Goal: Task Accomplishment & Management: Use online tool/utility

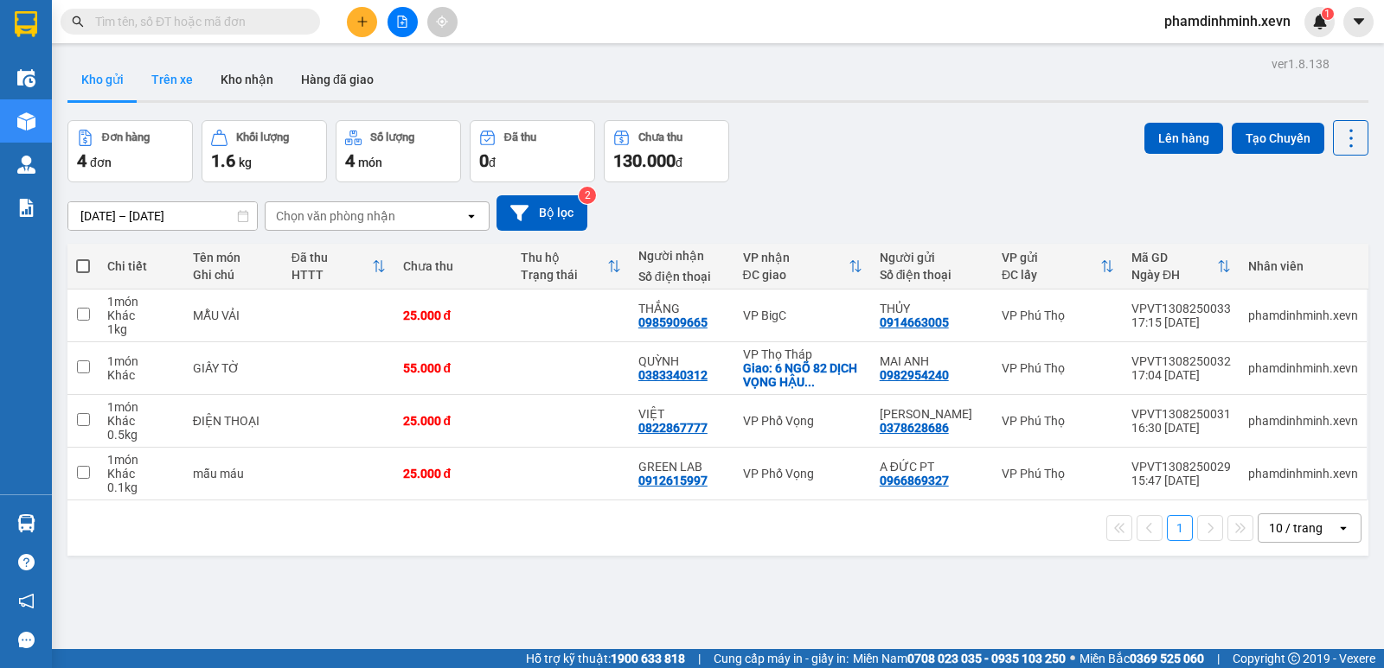
click at [151, 70] on button "Trên xe" at bounding box center [171, 80] width 69 height 42
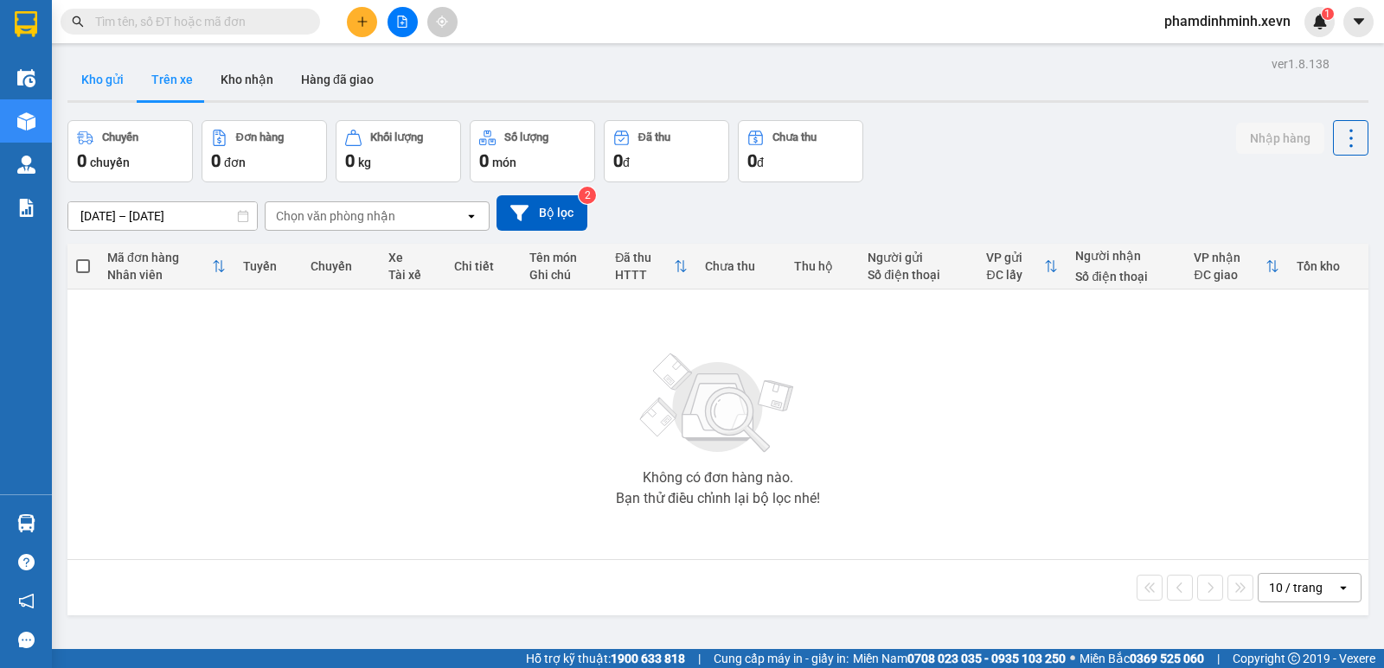
click at [92, 85] on button "Kho gửi" at bounding box center [102, 80] width 70 height 42
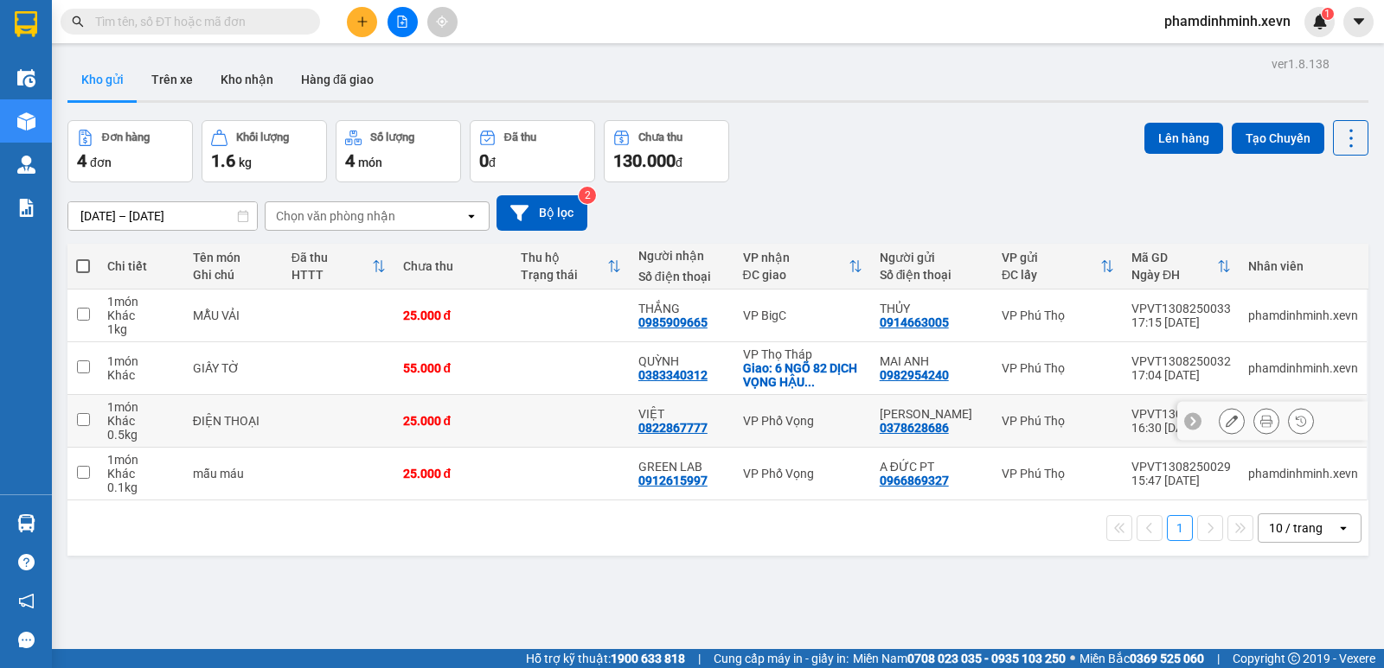
click at [617, 423] on td at bounding box center [571, 421] width 118 height 53
checkbox input "true"
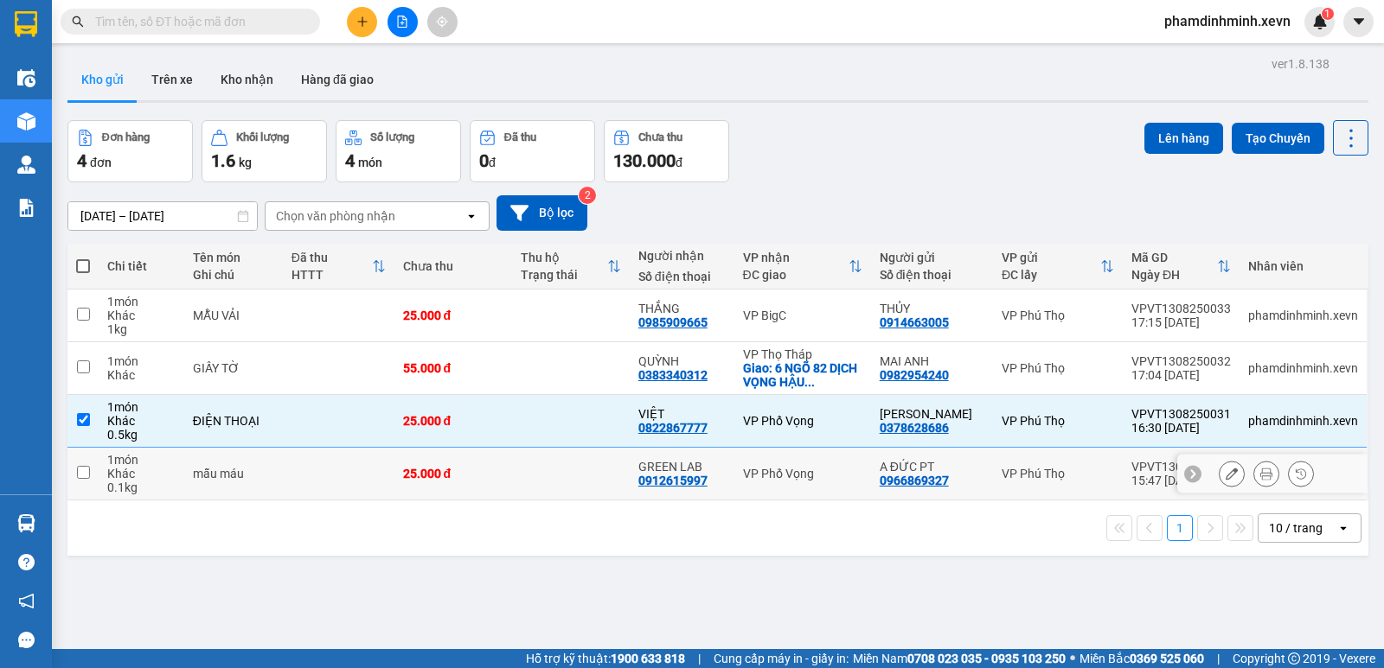
click at [592, 477] on td at bounding box center [571, 474] width 118 height 53
checkbox input "true"
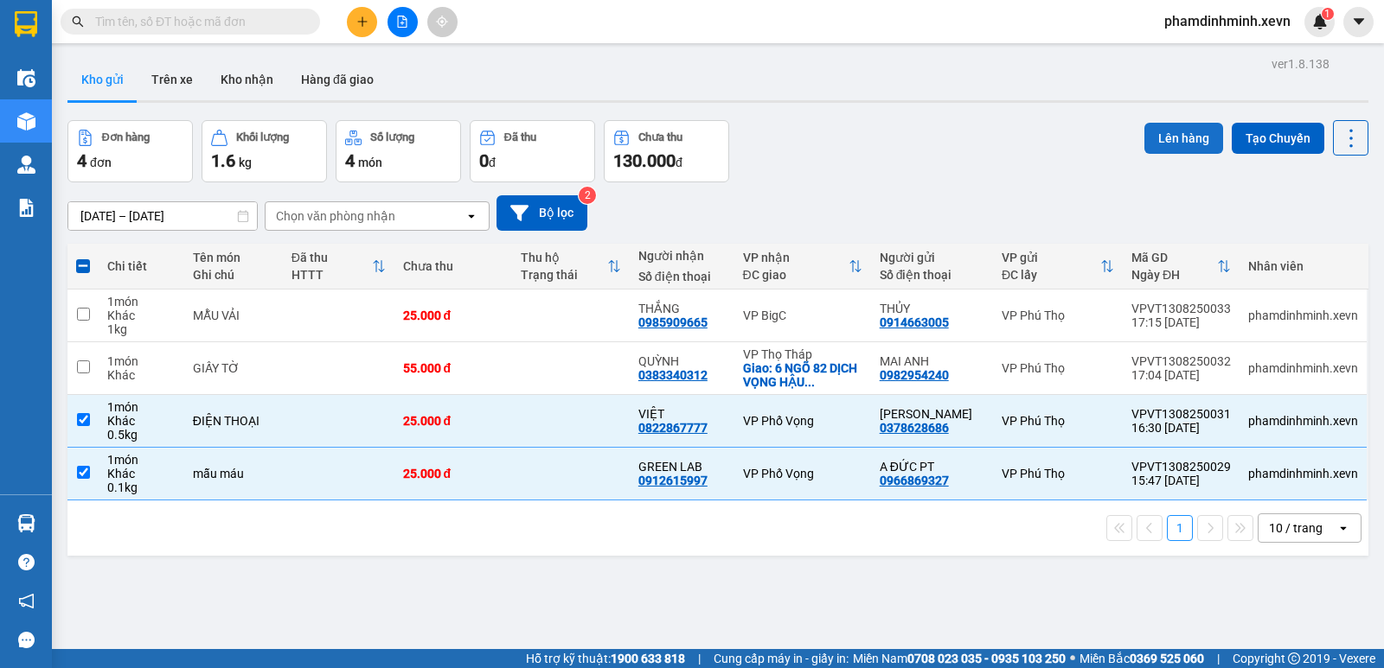
click at [1192, 140] on button "Lên hàng" at bounding box center [1183, 138] width 79 height 31
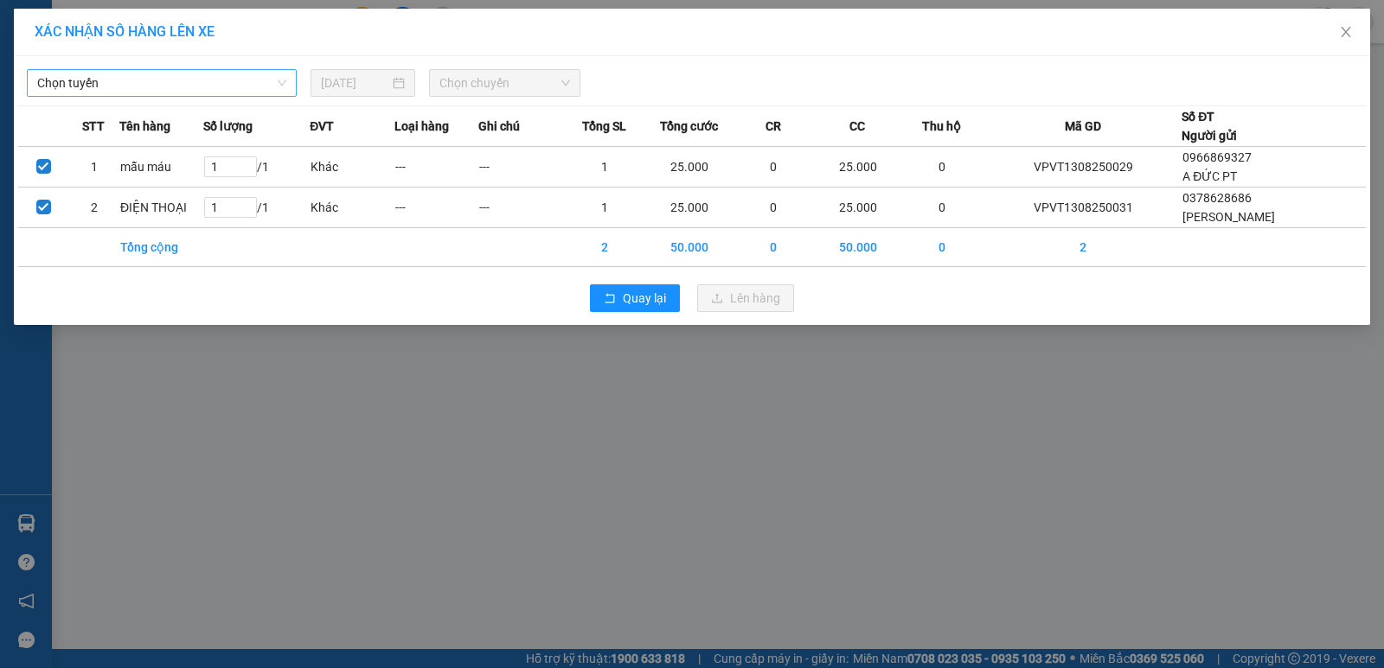
click at [116, 93] on span "Chọn tuyến" at bounding box center [161, 83] width 249 height 26
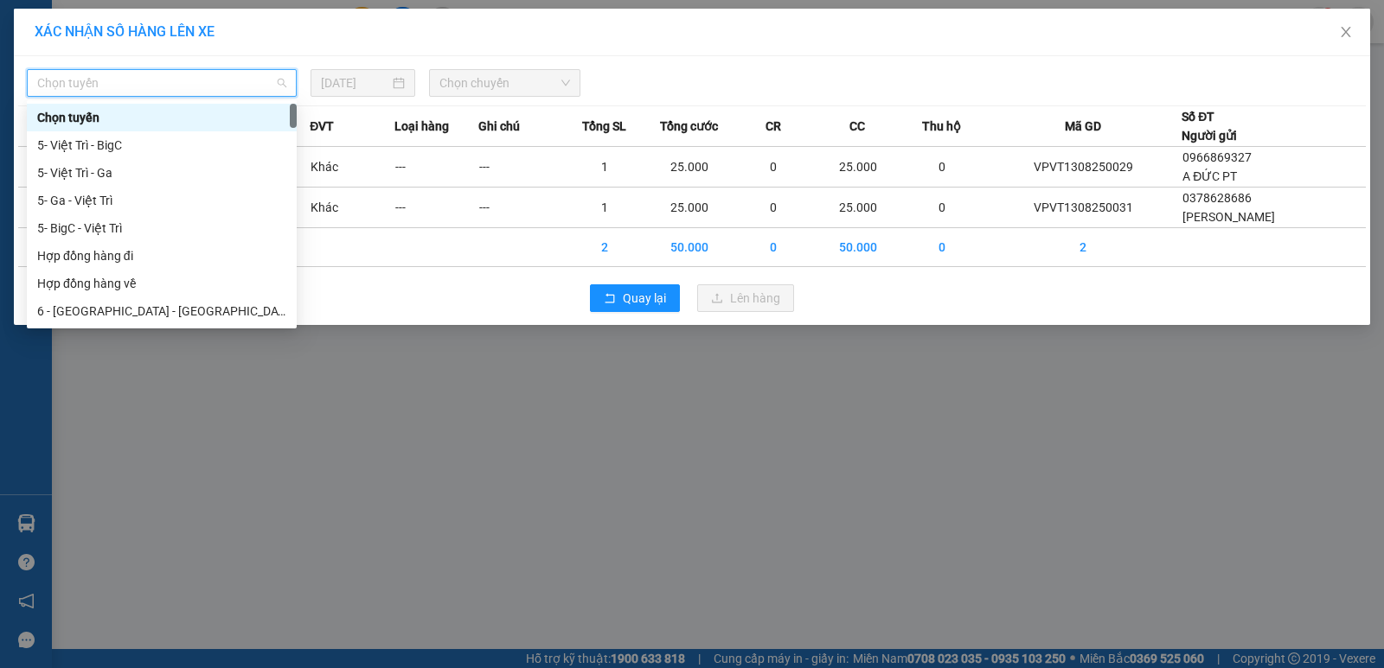
type input "4"
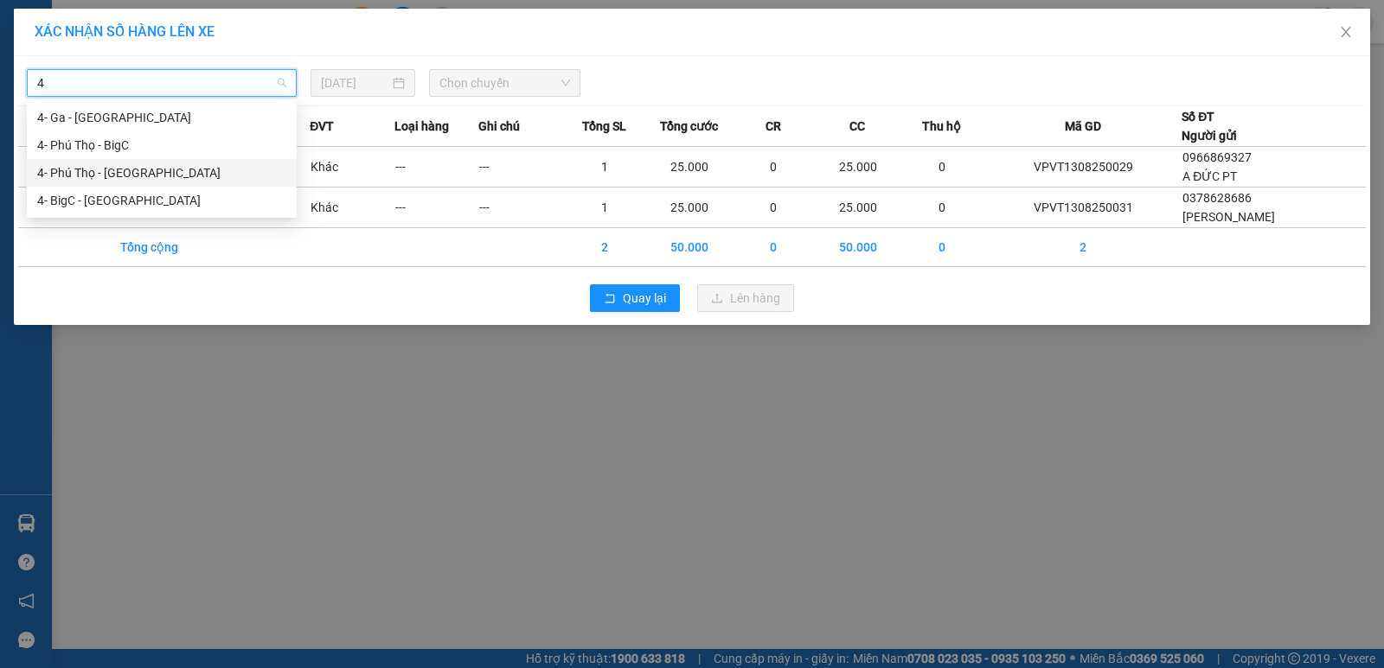
click at [106, 170] on div "4- Phú Thọ - [GEOGRAPHIC_DATA]" at bounding box center [161, 172] width 249 height 19
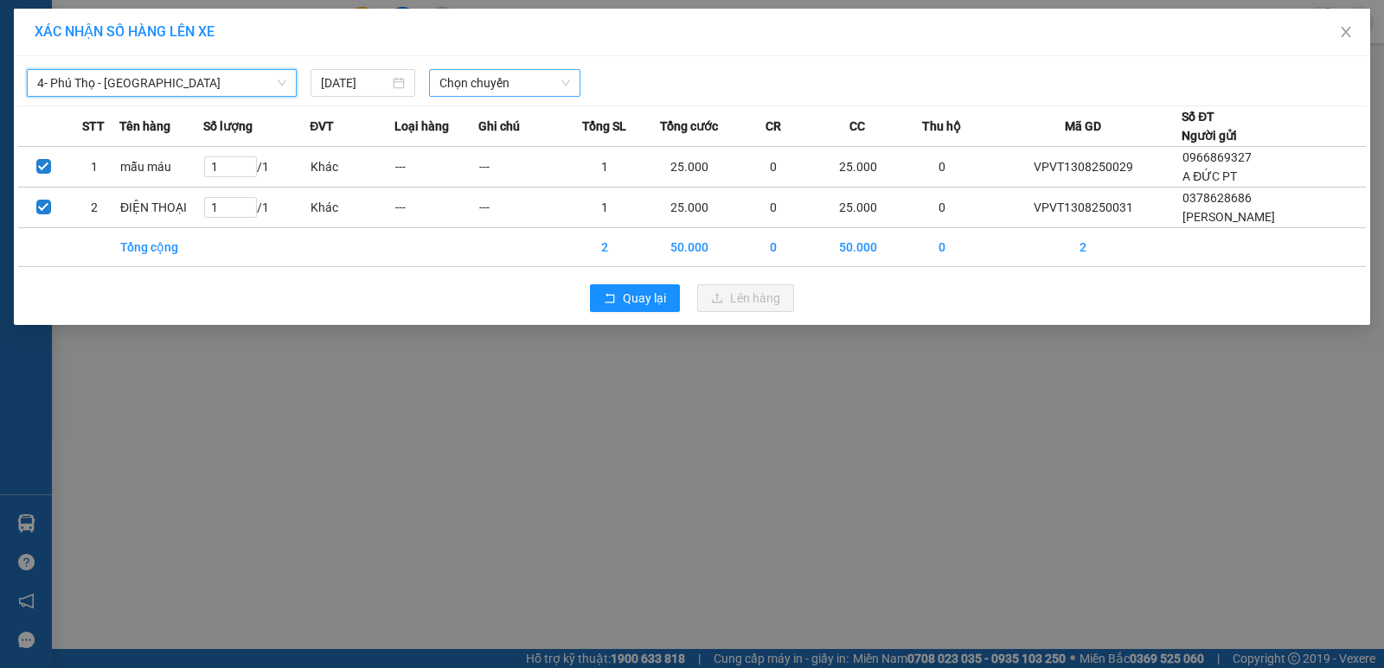
click at [445, 79] on span "Chọn chuyến" at bounding box center [504, 83] width 131 height 26
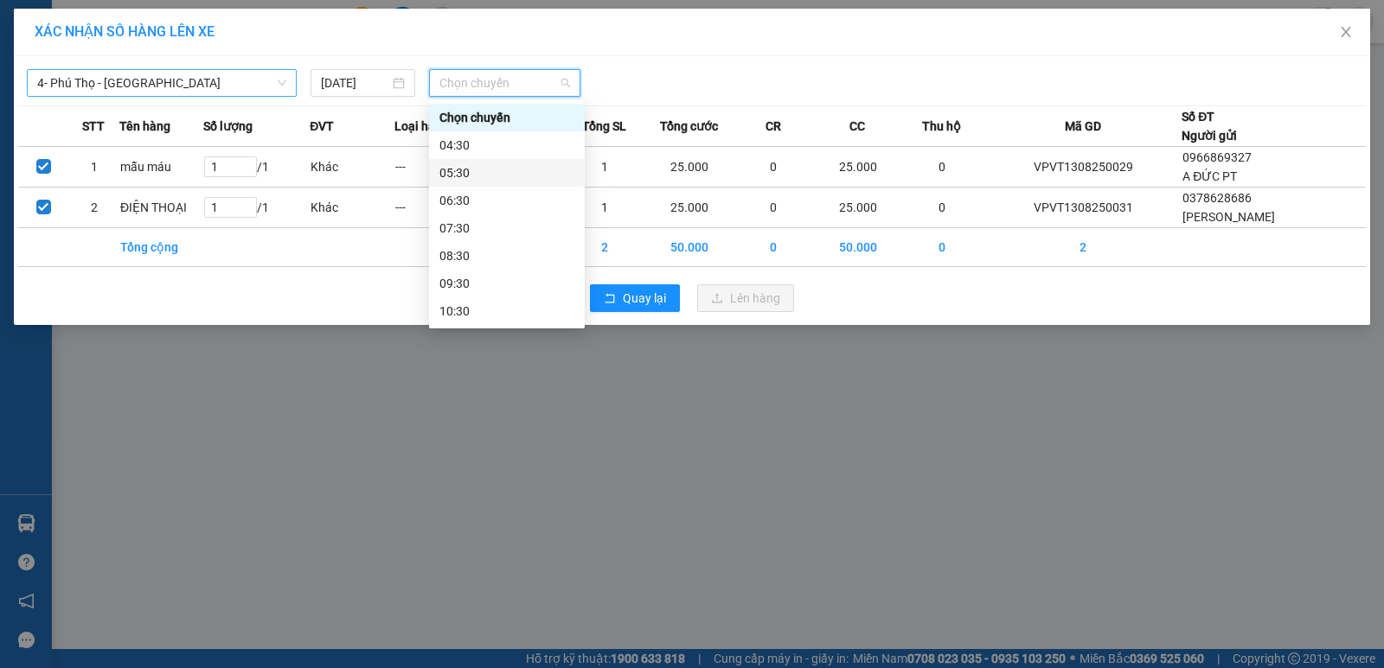
click at [476, 176] on div "05:30" at bounding box center [506, 172] width 135 height 19
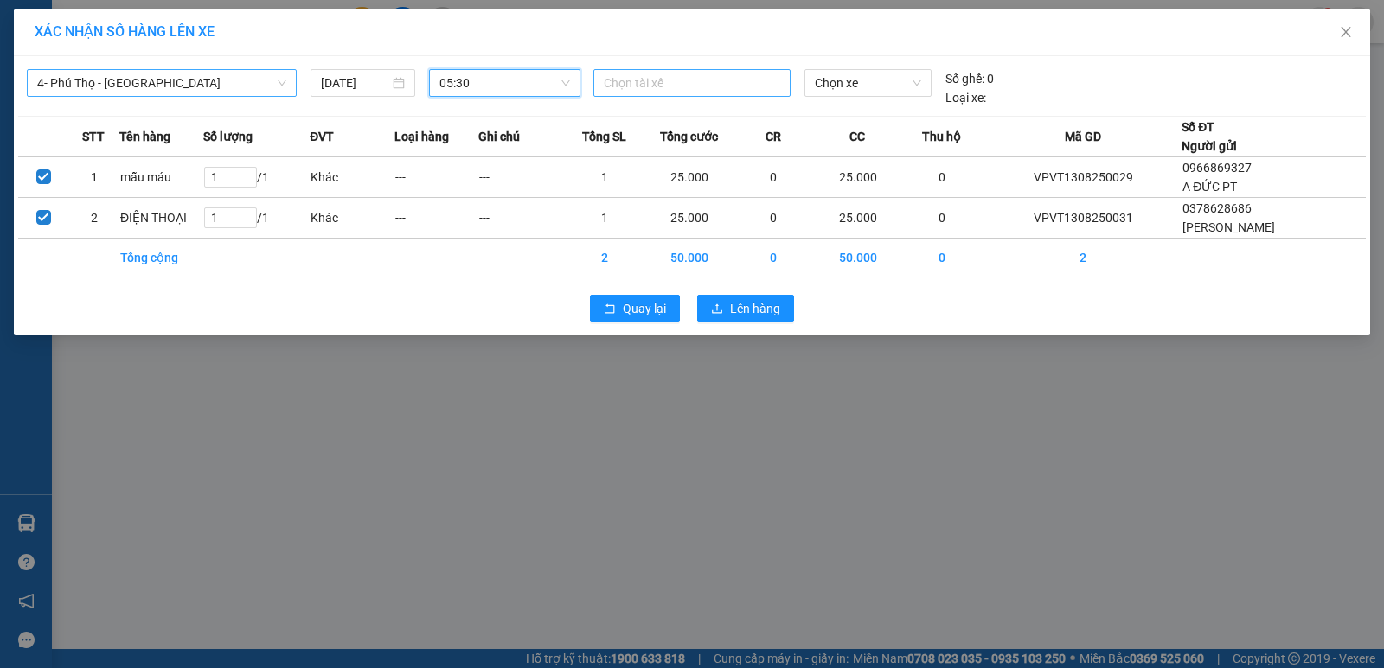
click at [647, 86] on div at bounding box center [692, 83] width 189 height 21
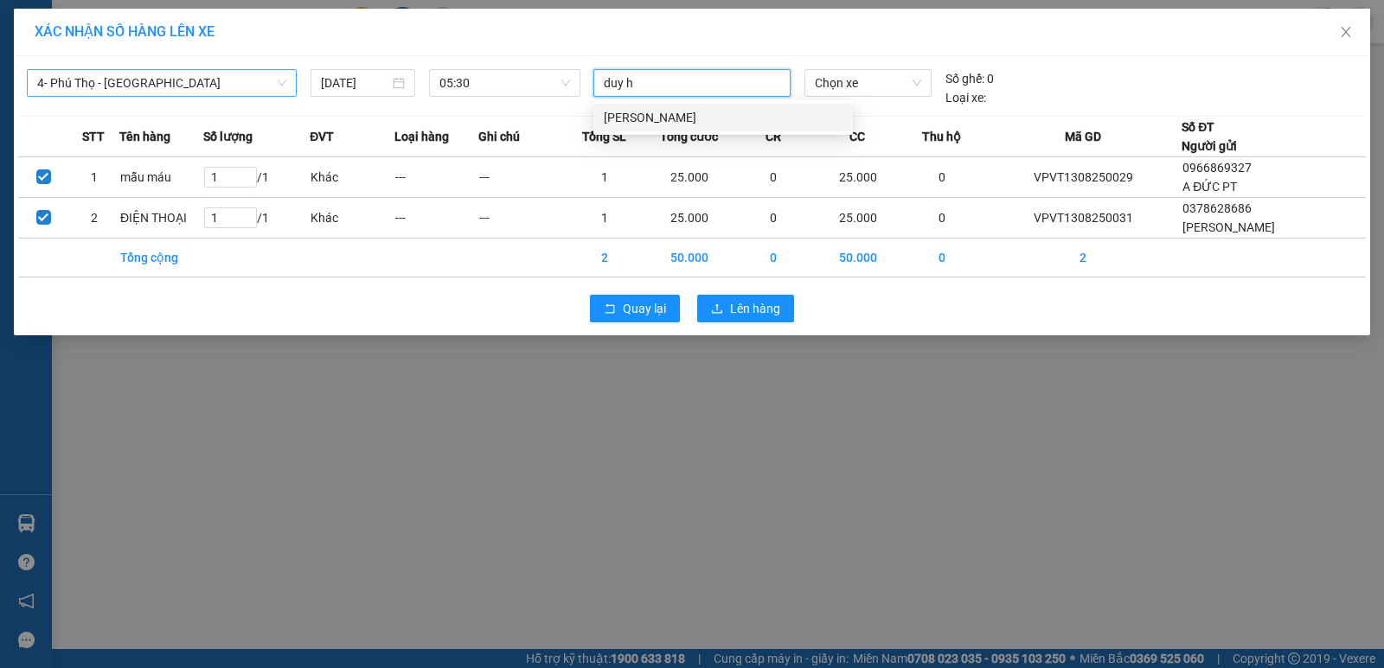
type input "[PERSON_NAME]"
click at [671, 114] on div "[PERSON_NAME]" at bounding box center [723, 117] width 239 height 19
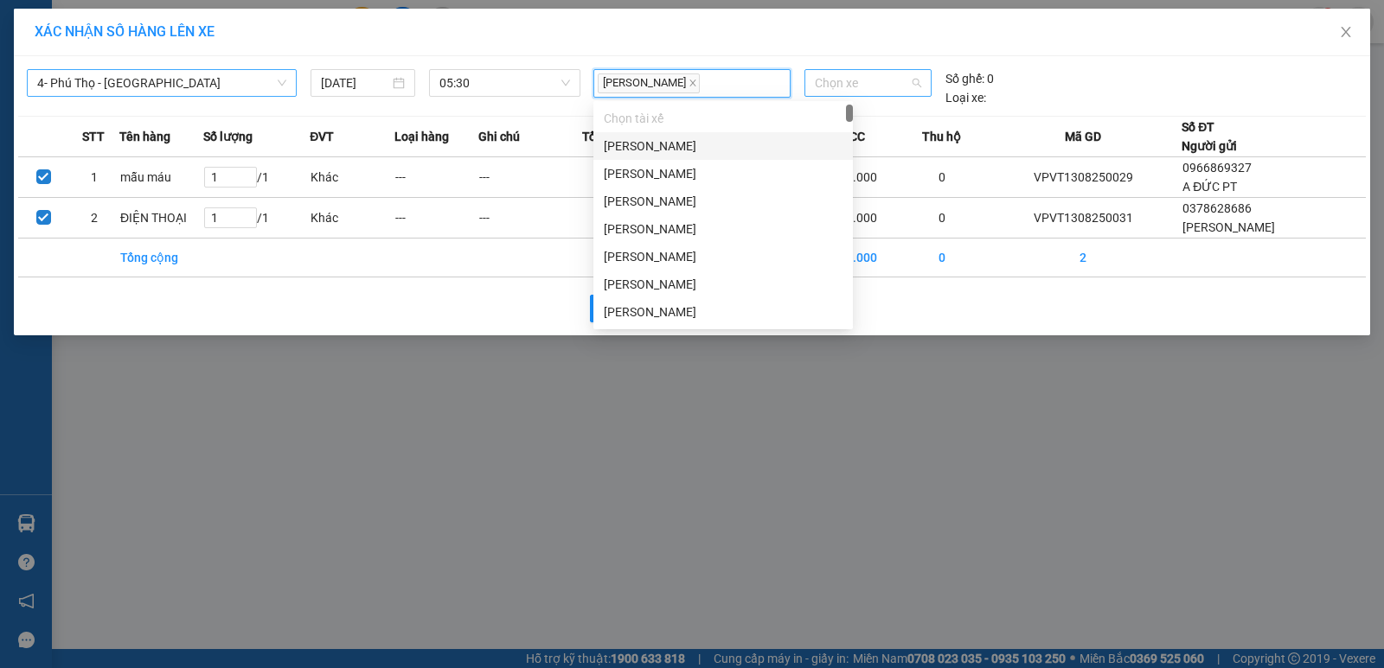
click at [840, 91] on span "Chọn xe" at bounding box center [868, 83] width 106 height 26
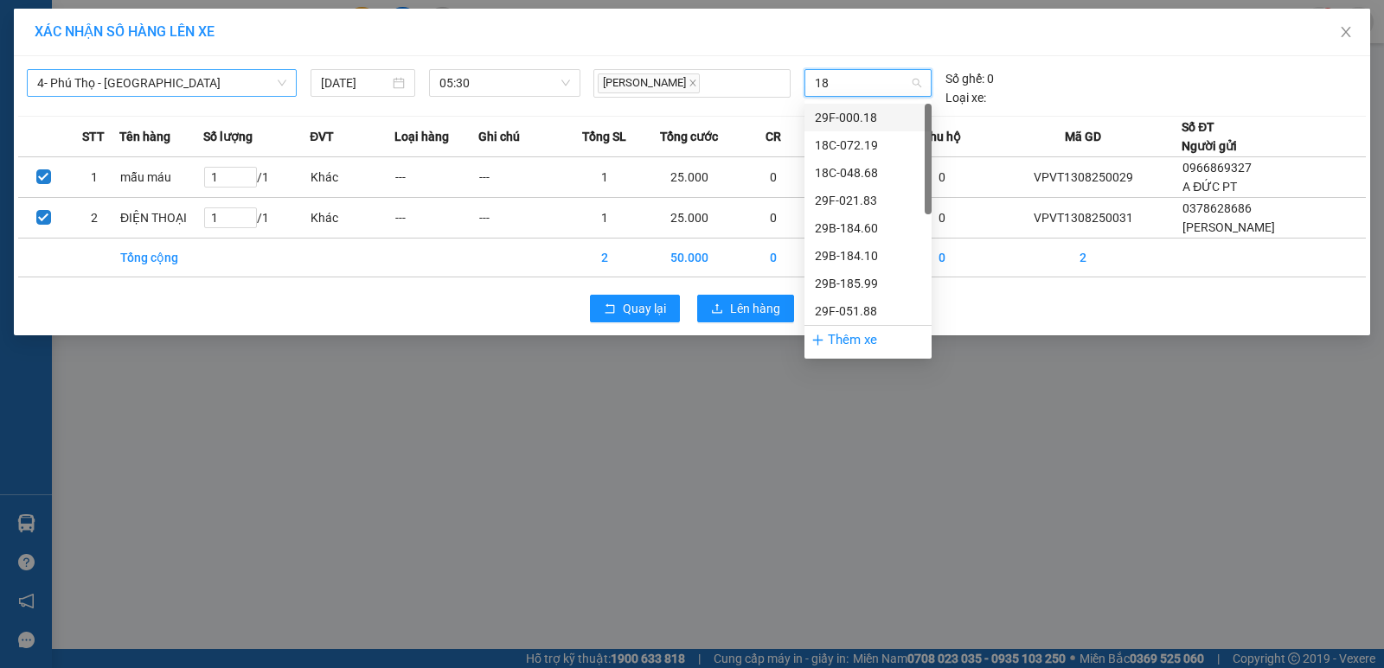
type input "188"
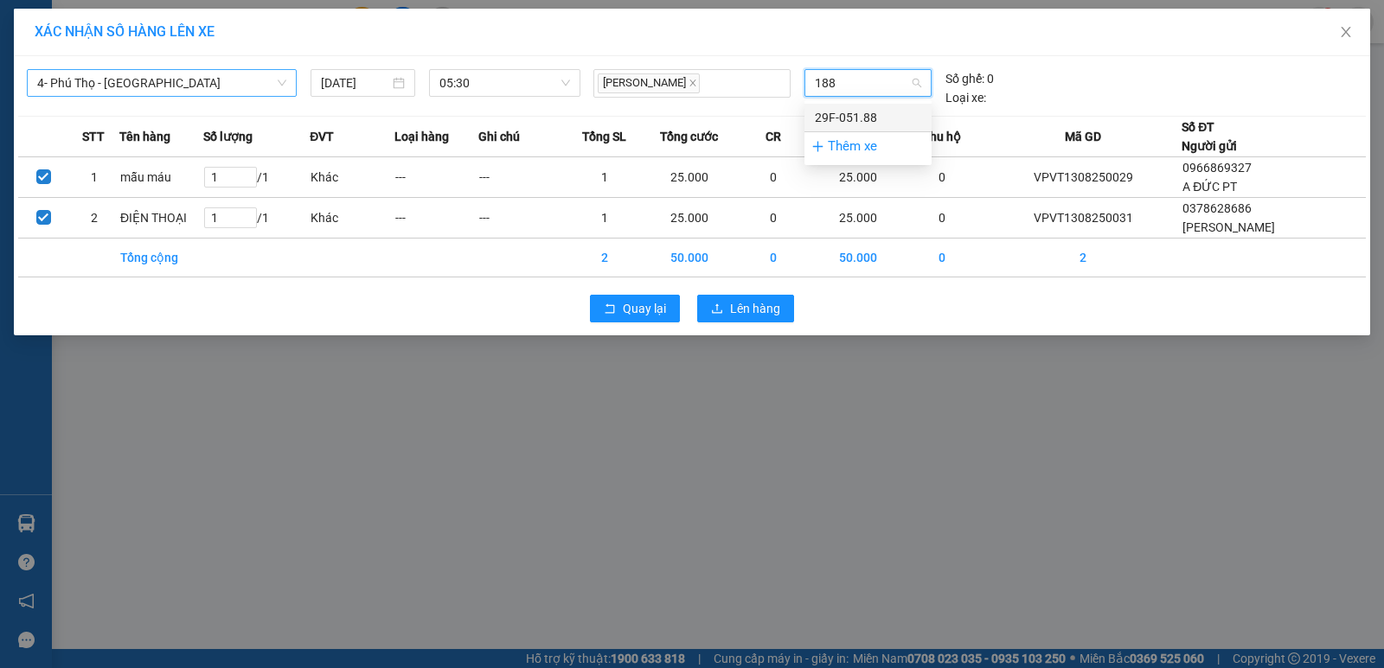
click at [864, 118] on div "29F-051.88" at bounding box center [868, 117] width 106 height 19
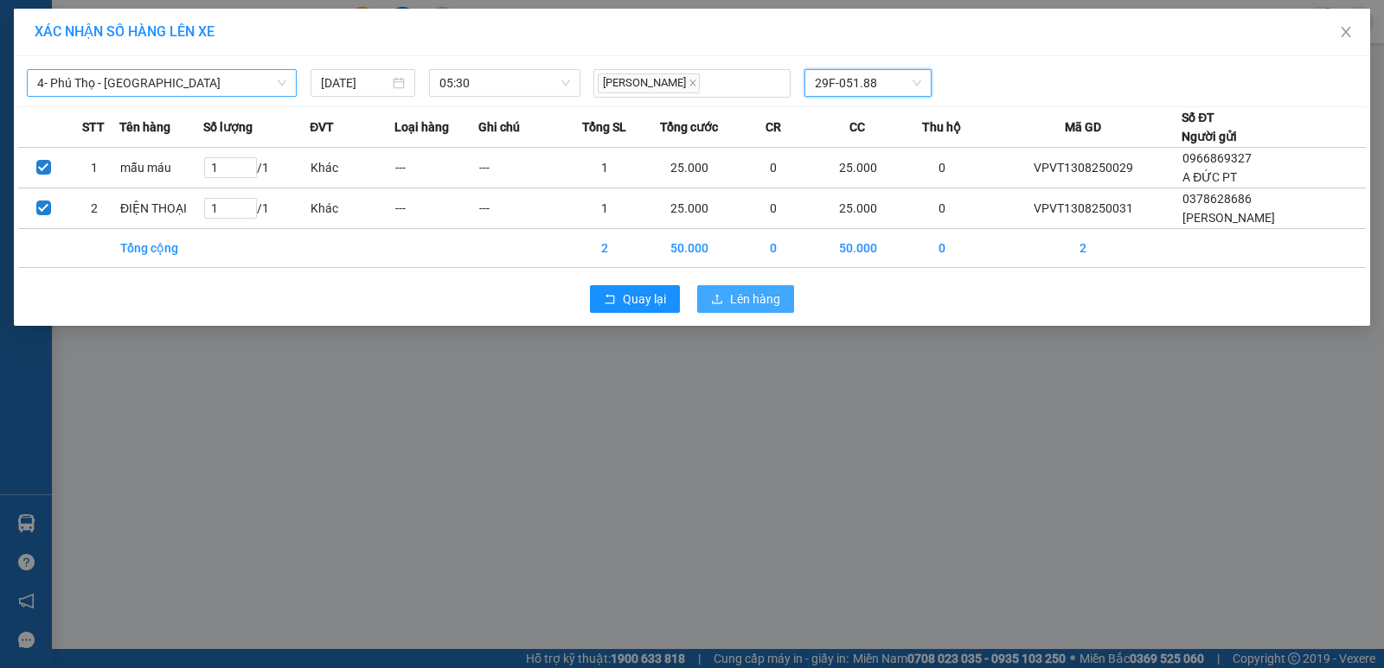
click at [767, 300] on span "Lên hàng" at bounding box center [755, 299] width 50 height 19
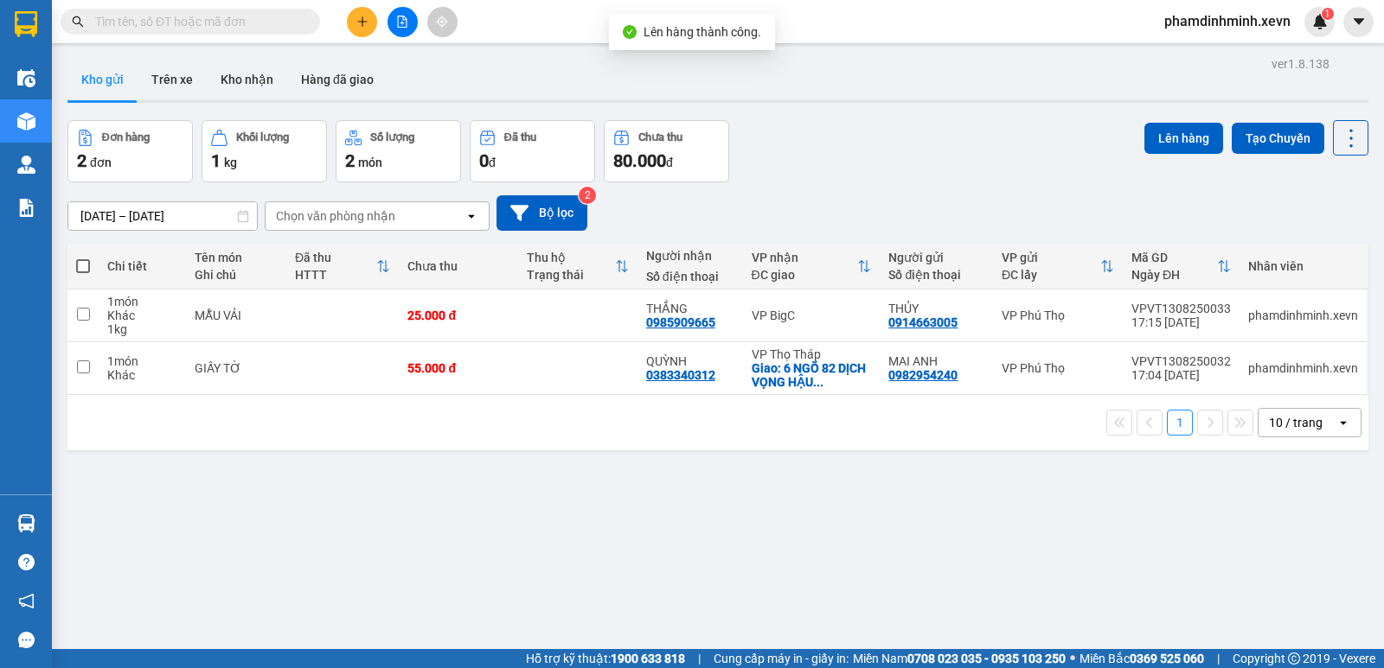
click at [620, 534] on div "ver 1.8.138 Kho gửi Trên xe Kho nhận Hàng đã giao Đơn hàng 2 đơn Khối lượng 1 k…" at bounding box center [718, 386] width 1314 height 668
click at [156, 74] on button "Trên xe" at bounding box center [171, 80] width 69 height 42
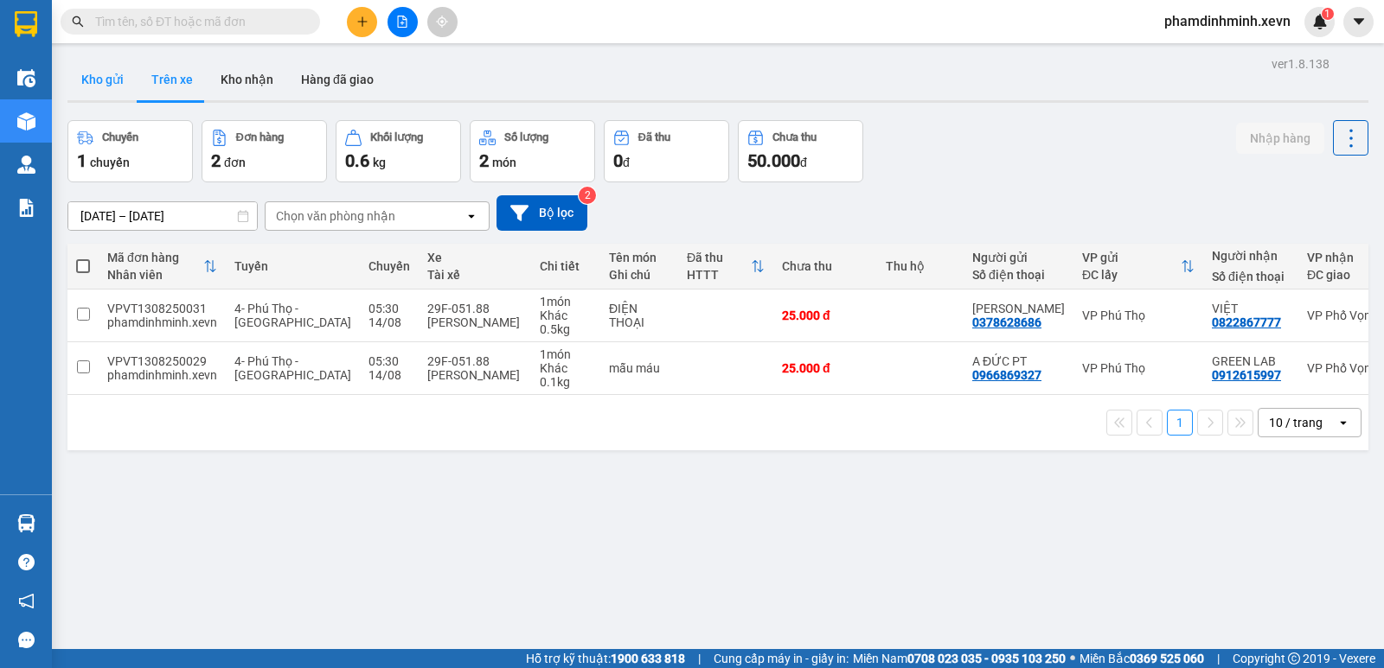
click at [94, 91] on button "Kho gửi" at bounding box center [102, 80] width 70 height 42
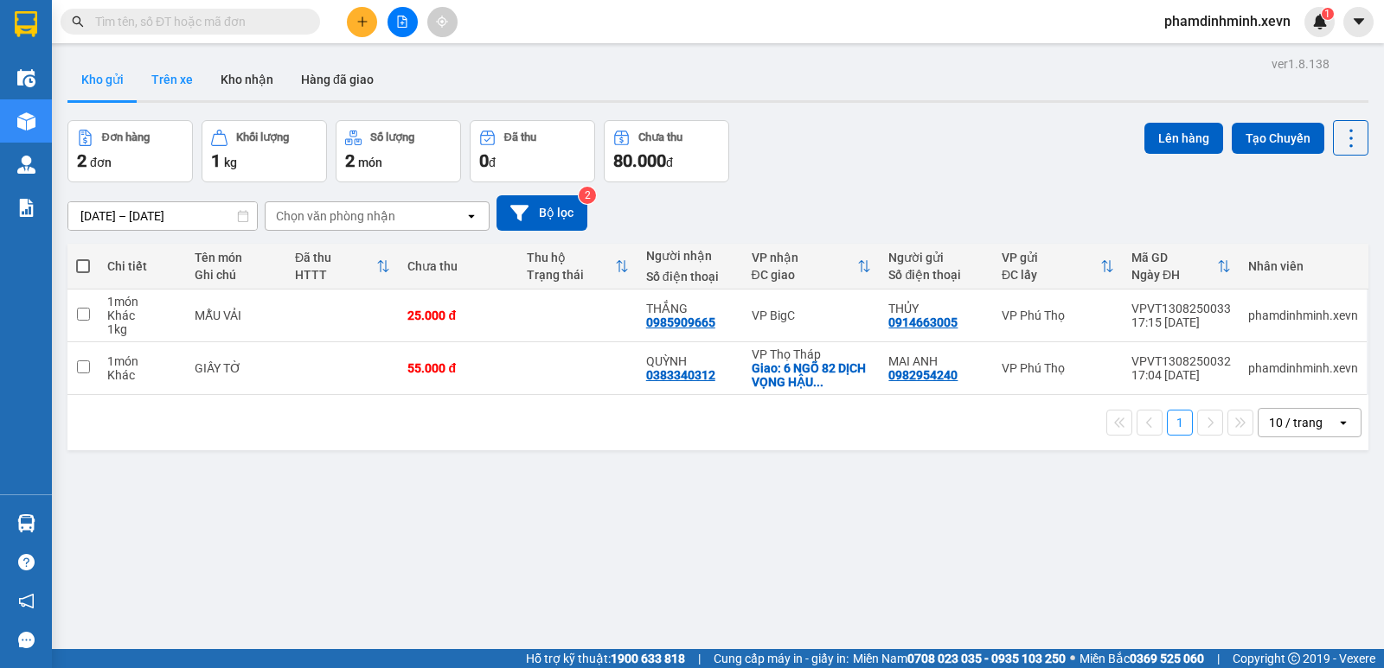
click at [186, 69] on button "Trên xe" at bounding box center [171, 80] width 69 height 42
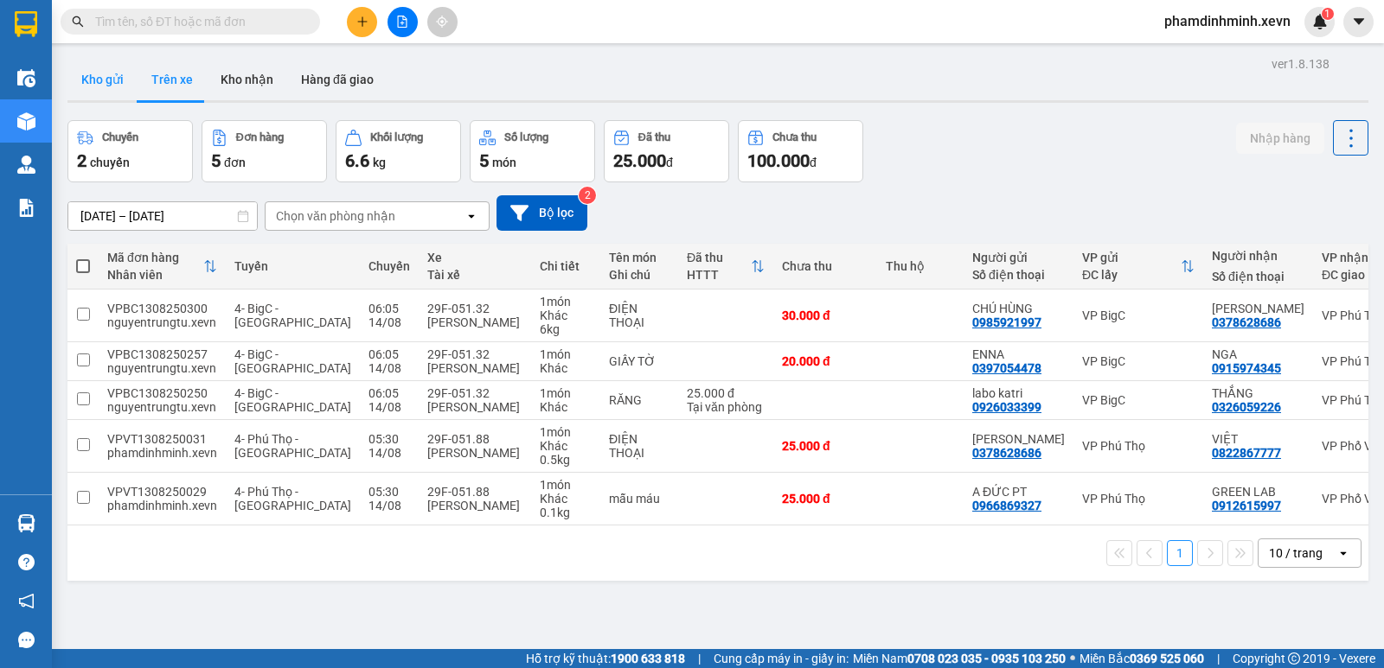
click at [91, 80] on button "Kho gửi" at bounding box center [102, 80] width 70 height 42
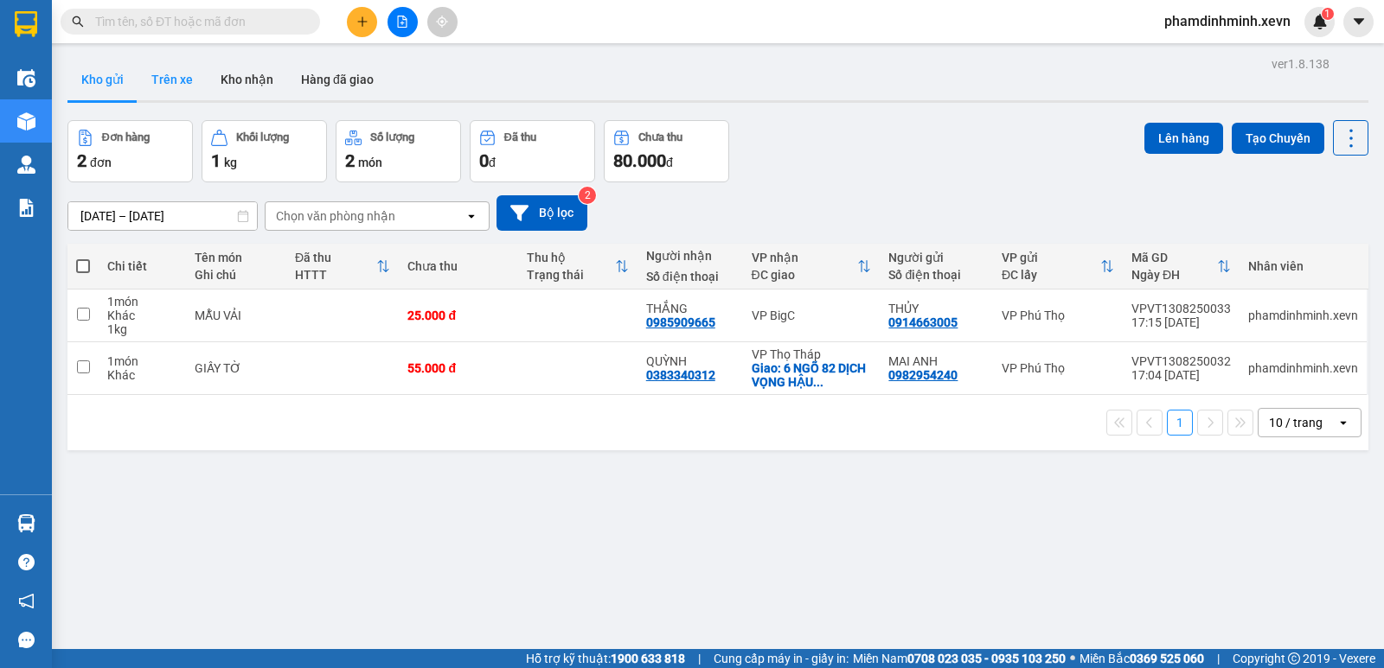
click at [182, 85] on button "Trên xe" at bounding box center [171, 80] width 69 height 42
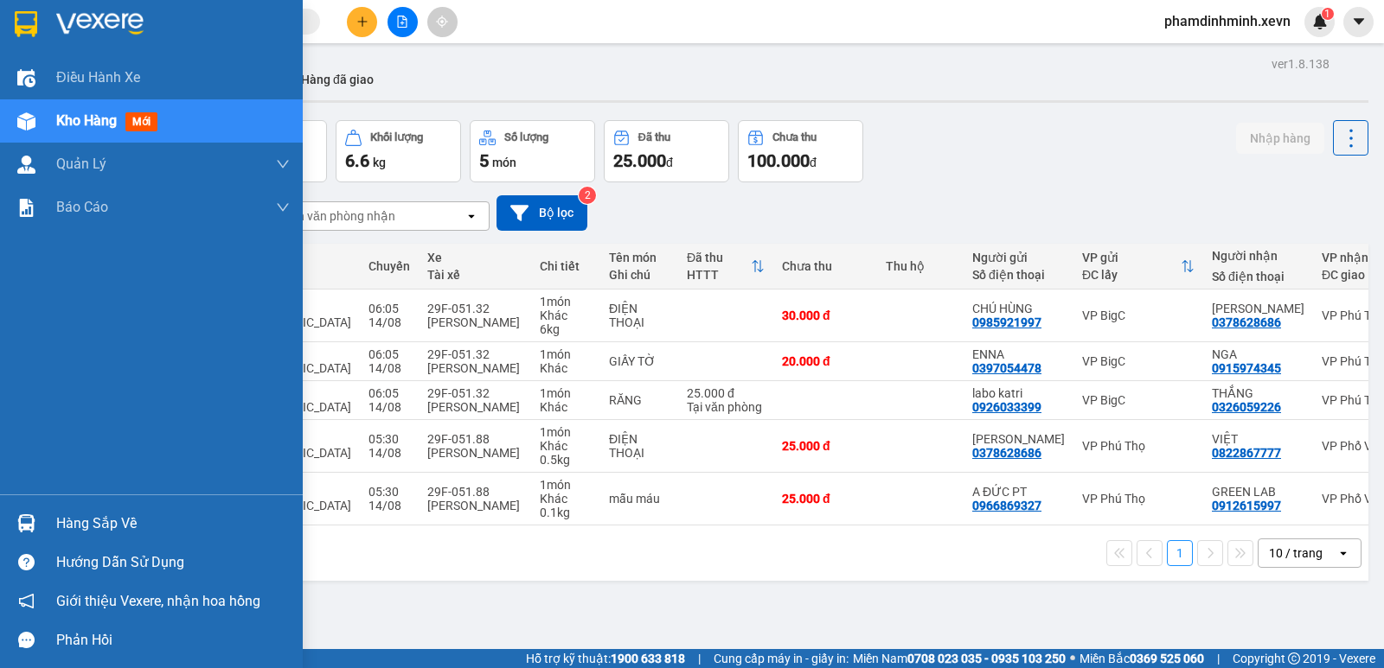
click at [98, 534] on div "Hàng sắp về" at bounding box center [172, 524] width 233 height 26
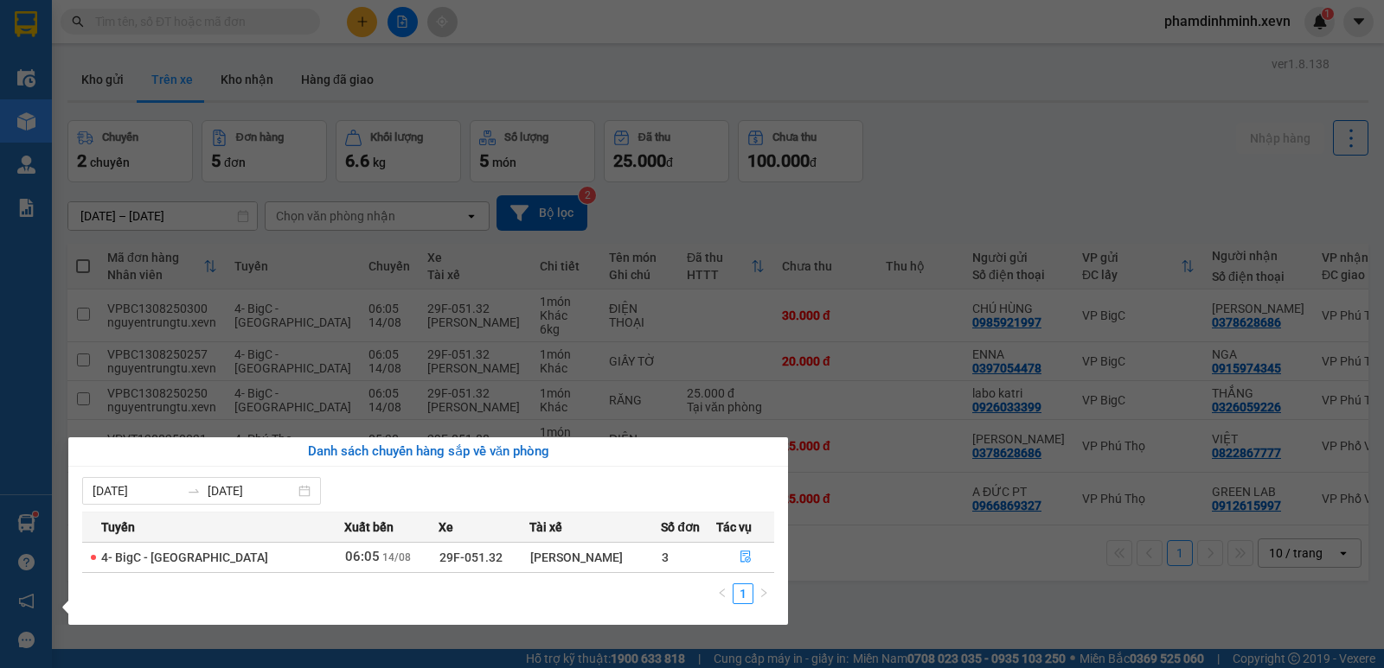
click at [847, 596] on section "Kết quả tìm kiếm ( 0 ) Bộ lọc No Data phamdinhminh.xevn 1 Điều hành xe Kho hàng…" at bounding box center [692, 334] width 1384 height 668
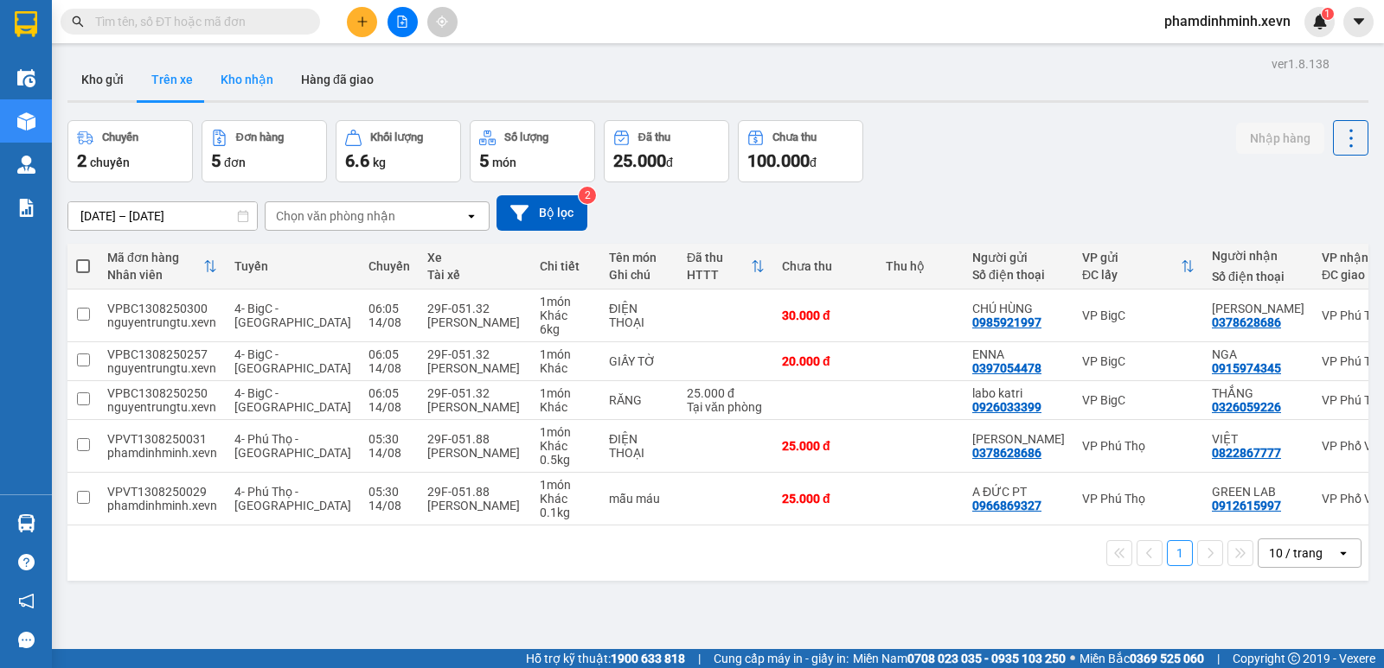
click at [258, 84] on button "Kho nhận" at bounding box center [247, 80] width 80 height 42
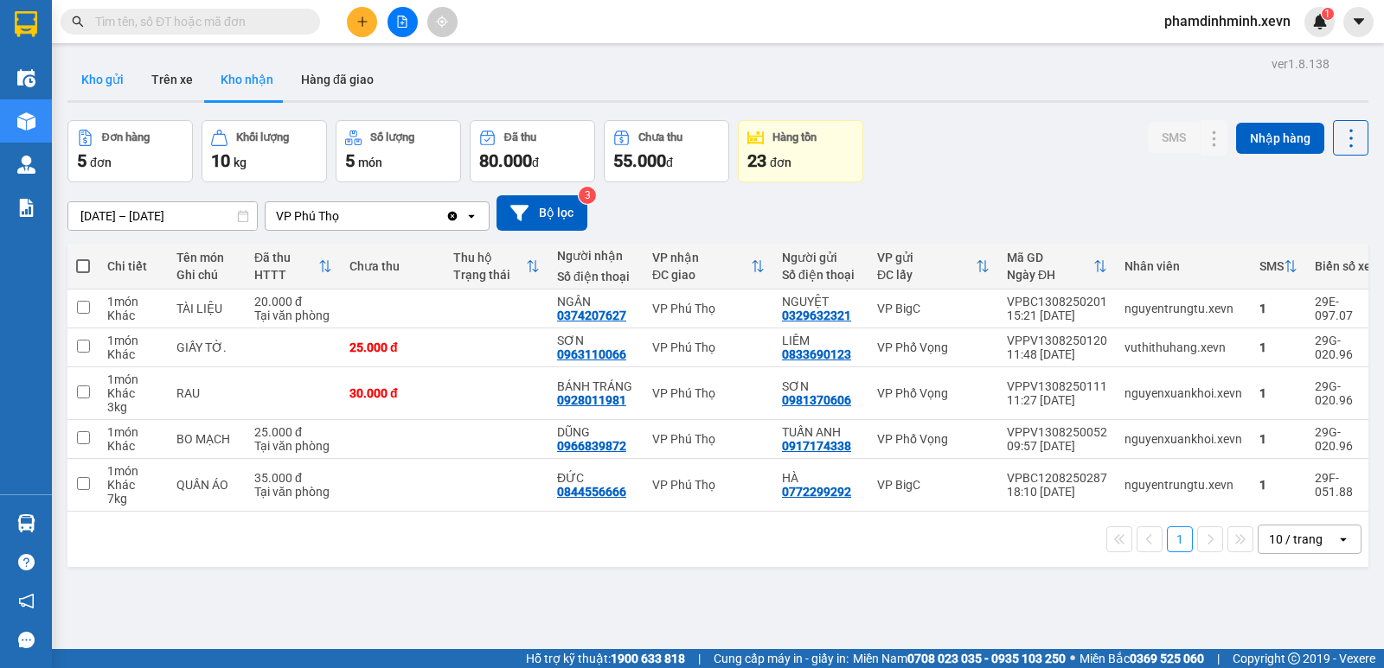
click at [100, 75] on button "Kho gửi" at bounding box center [102, 80] width 70 height 42
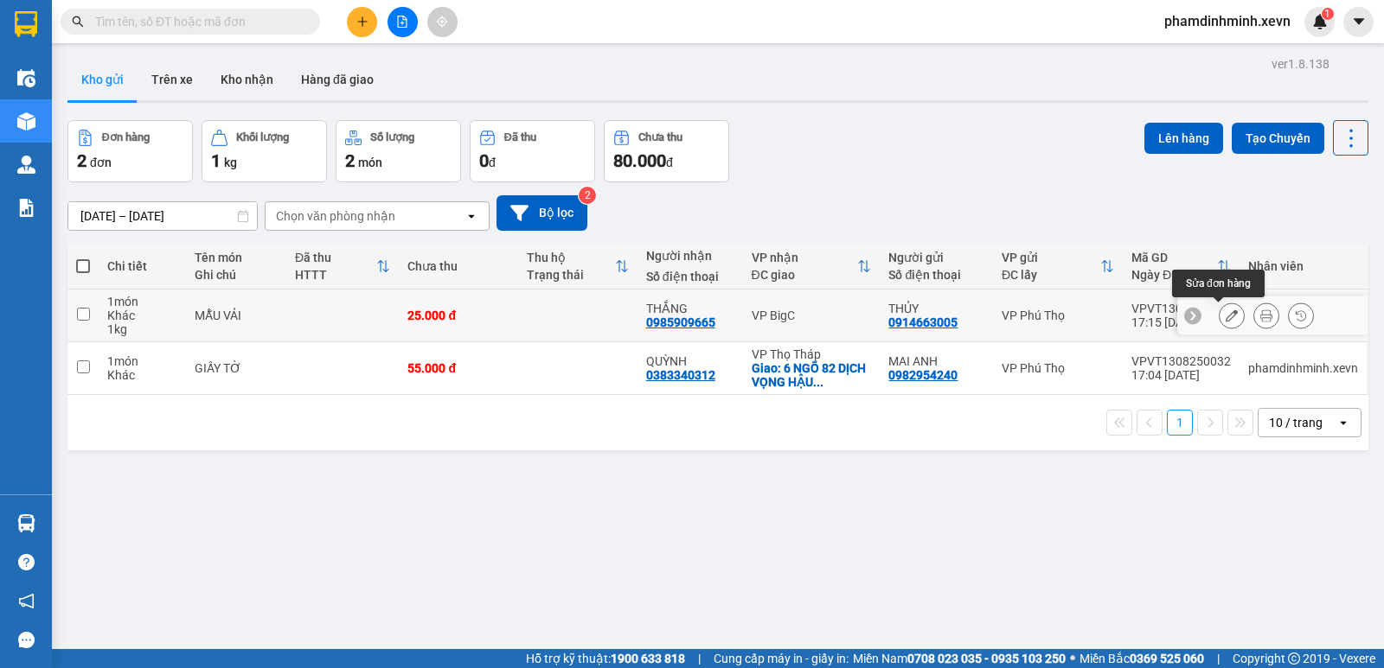
click at [1225, 317] on icon at bounding box center [1231, 316] width 12 height 12
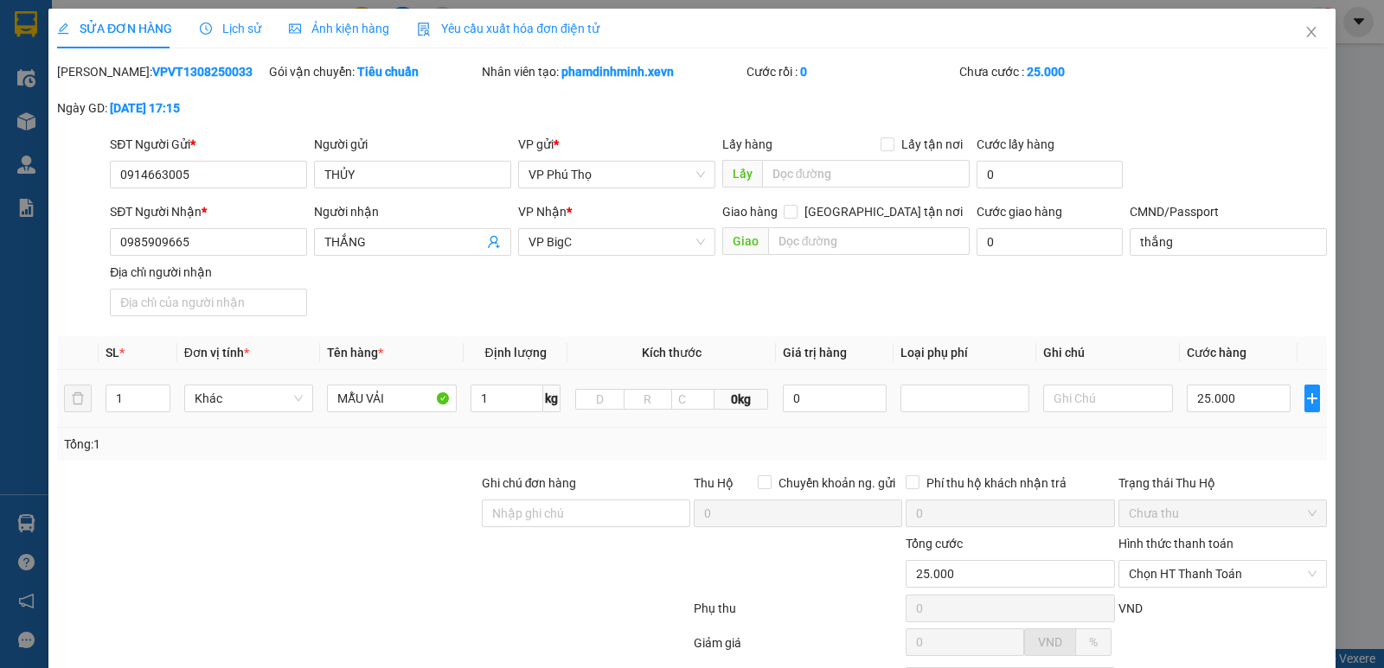
type input "0914663005"
type input "0985909665"
type input "thắng"
type input "25.000"
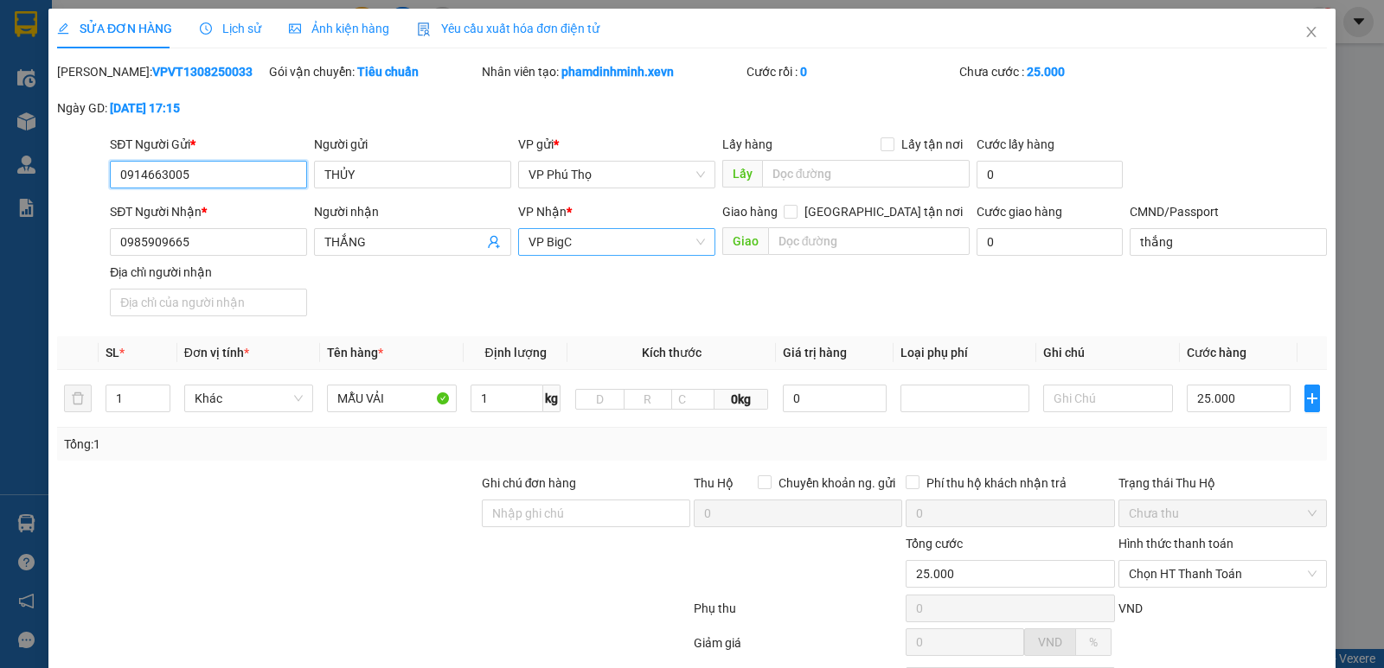
click at [615, 244] on span "VP BigC" at bounding box center [616, 242] width 176 height 26
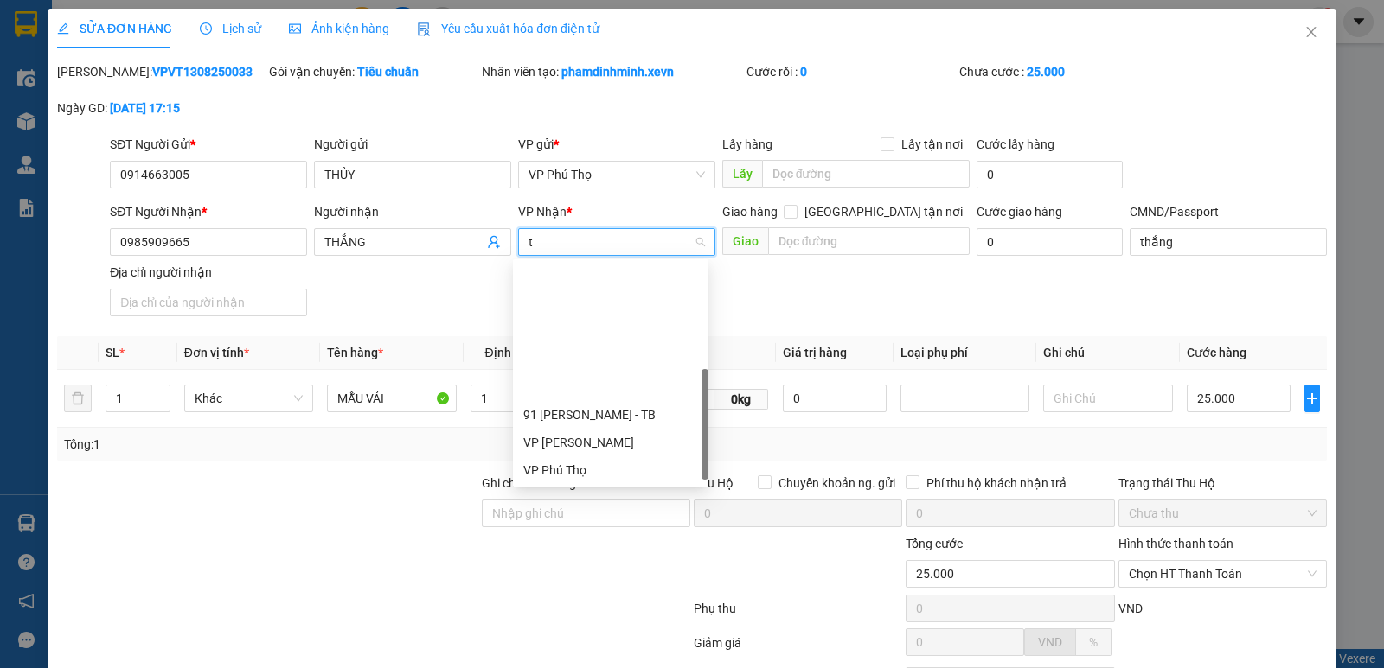
type input "th"
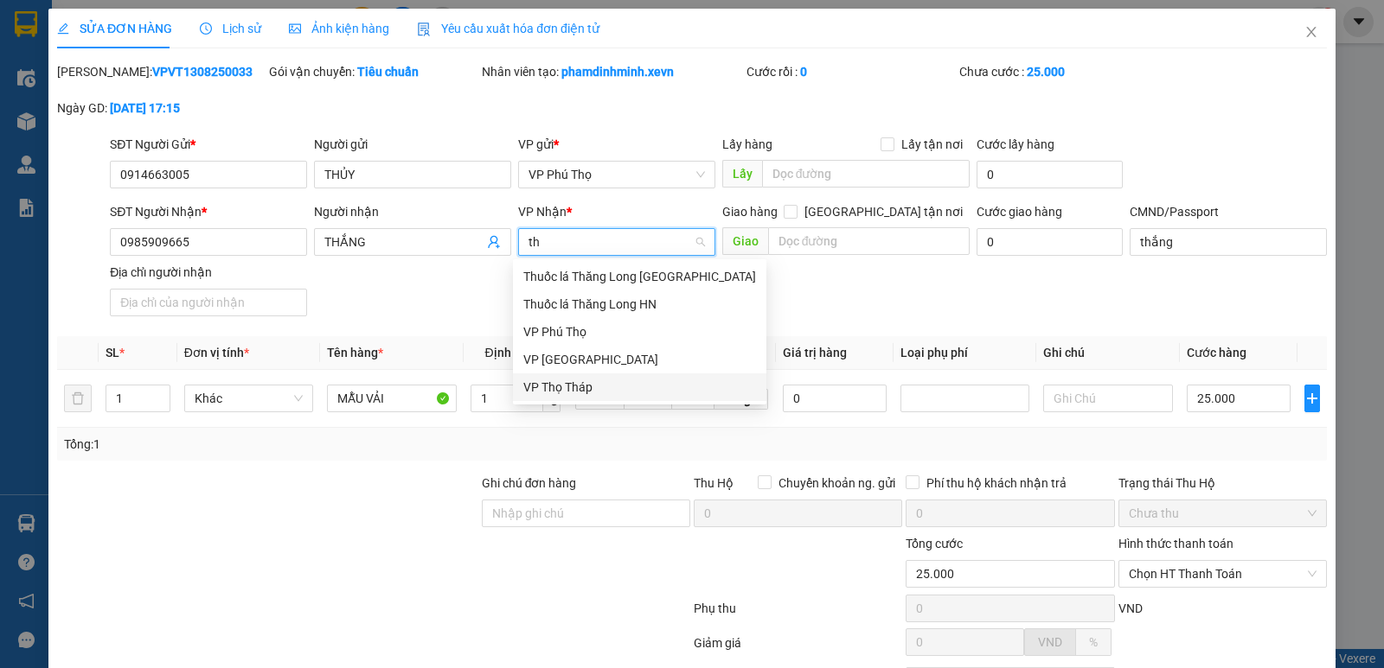
click at [564, 390] on div "VP Thọ Tháp" at bounding box center [639, 387] width 233 height 19
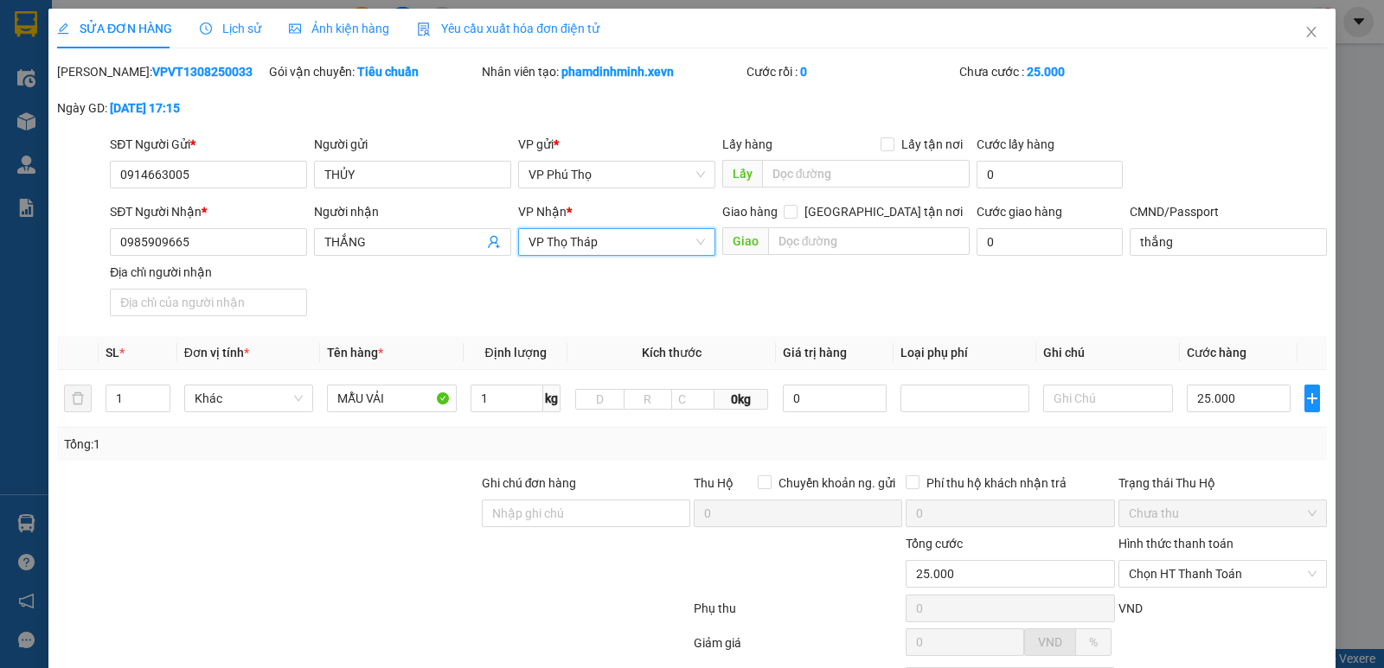
scroll to position [158, 0]
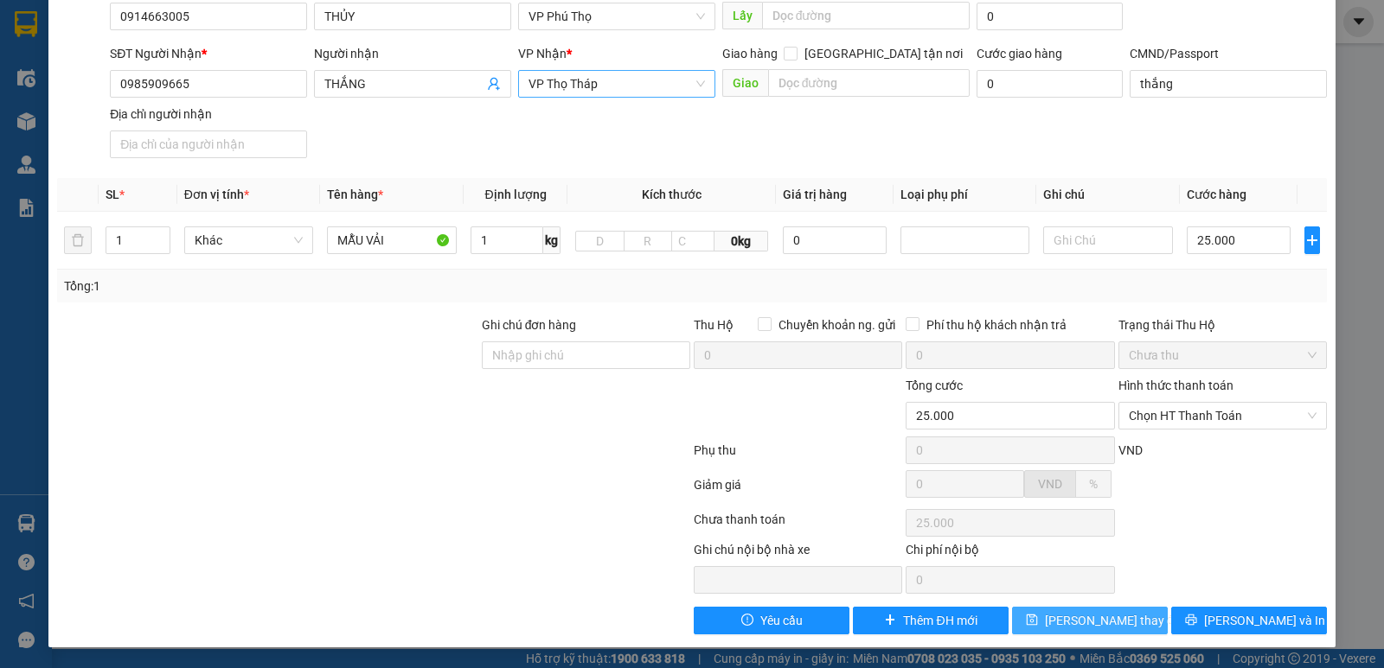
click at [1097, 625] on span "[PERSON_NAME] thay đổi" at bounding box center [1114, 620] width 138 height 19
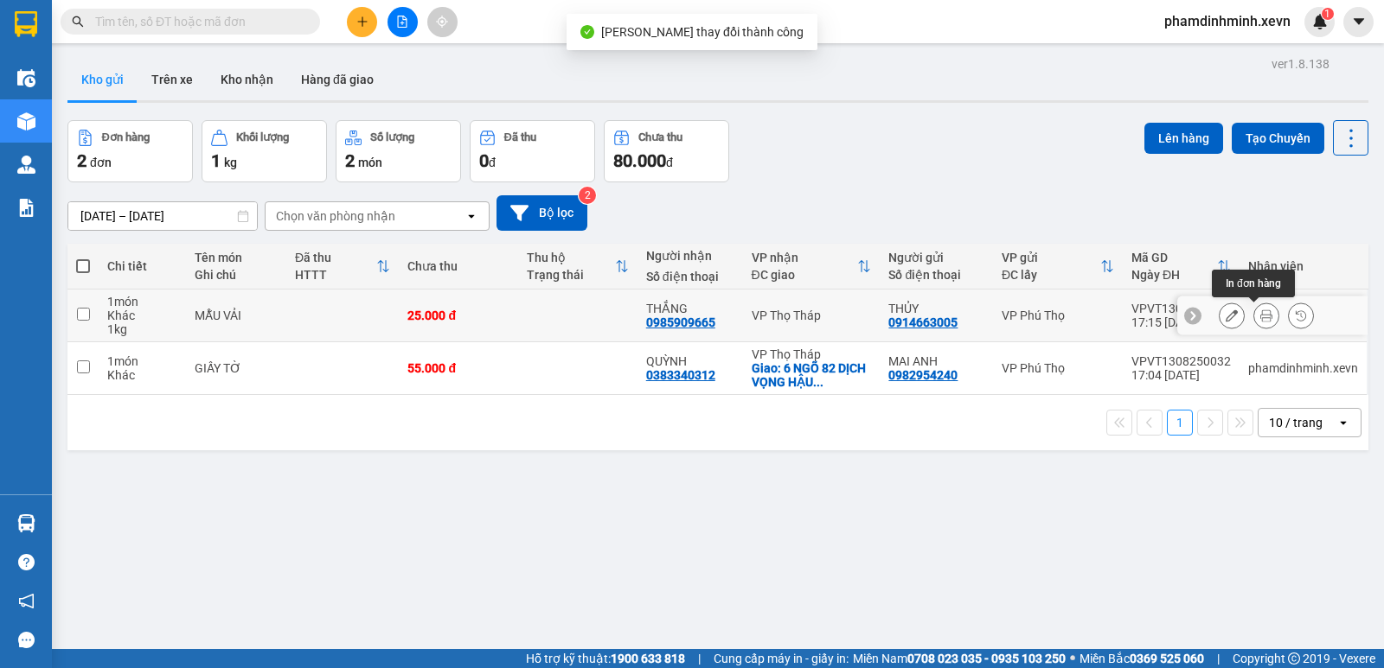
click at [1260, 311] on icon at bounding box center [1266, 316] width 12 height 12
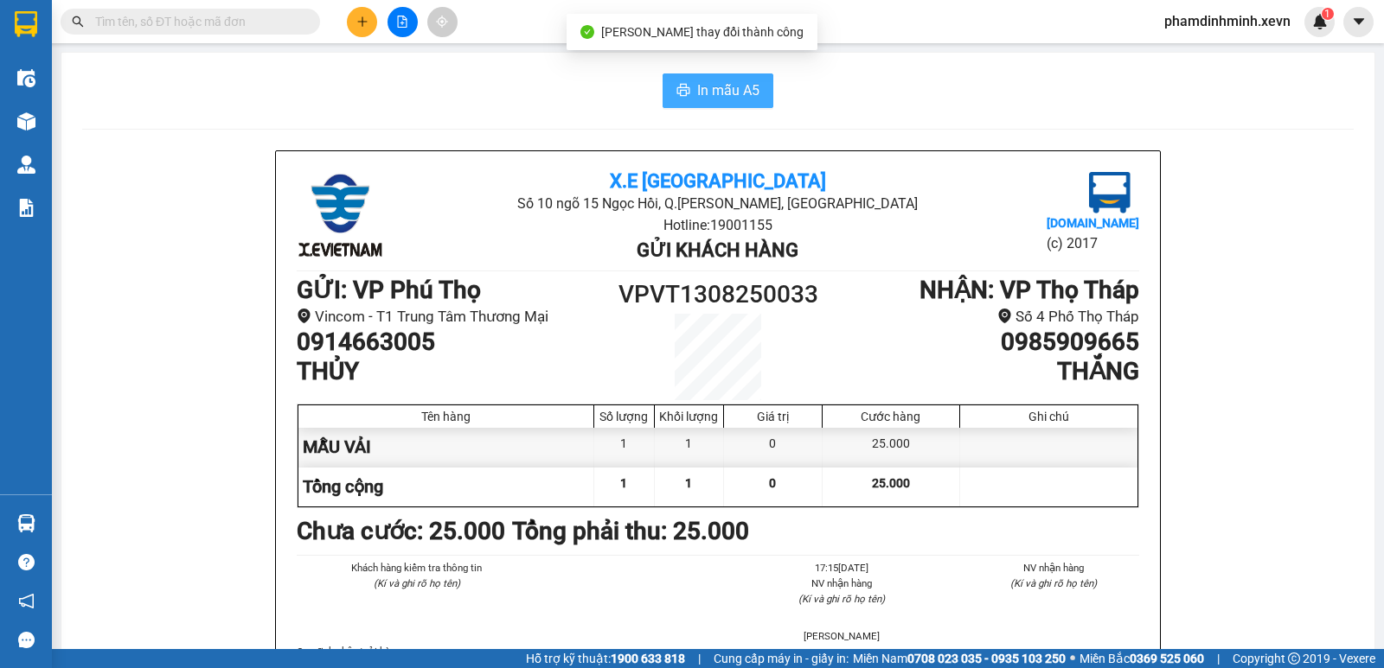
click at [715, 87] on span "In mẫu A5" at bounding box center [728, 91] width 62 height 22
